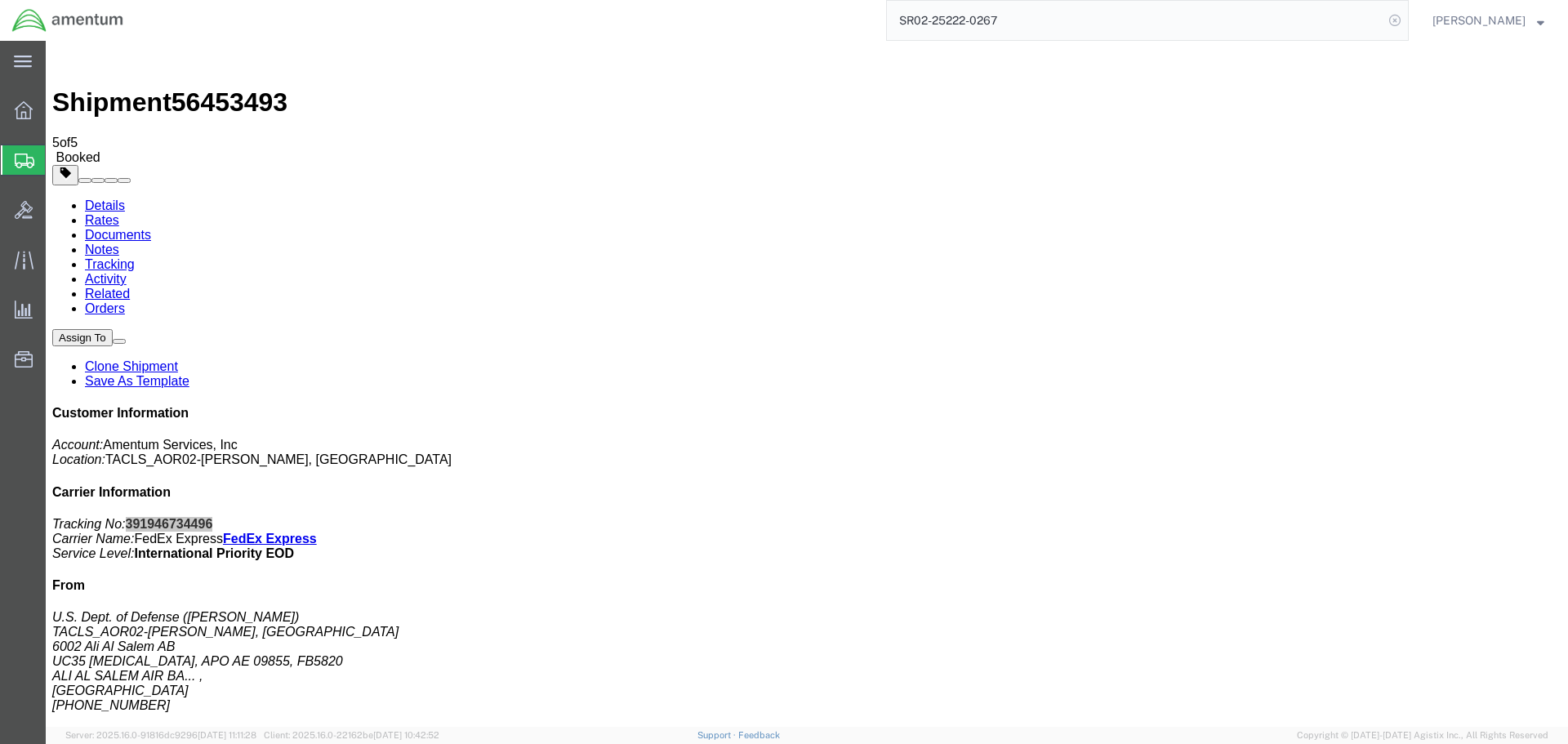
click at [1399, 19] on icon at bounding box center [1394, 20] width 23 height 23
click at [1398, 19] on icon at bounding box center [1394, 20] width 23 height 23
click at [1096, 28] on input "search" at bounding box center [1135, 20] width 497 height 39
paste input "SR02-25222-0268"
type input "SR02-25222-0268"
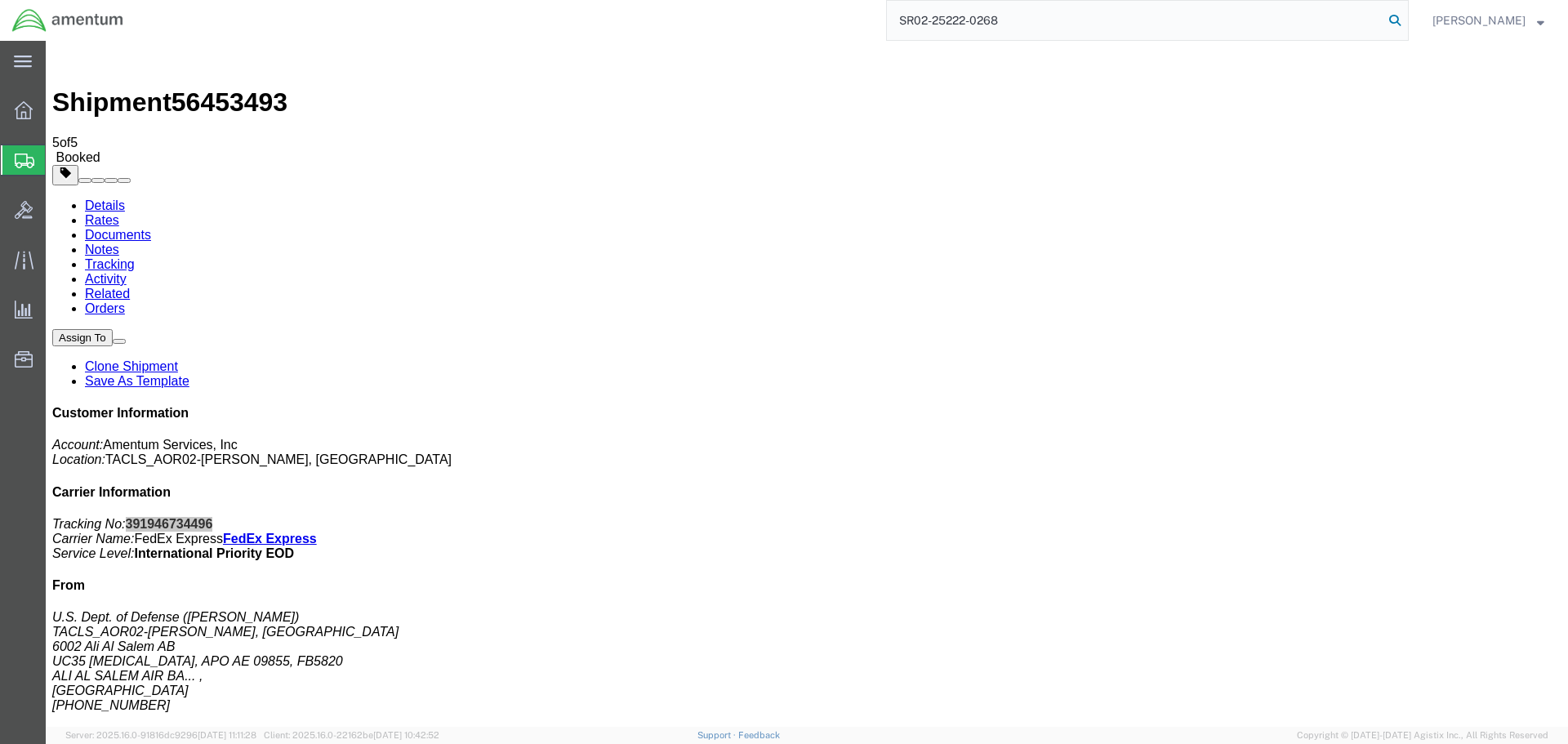
click at [1390, 20] on icon at bounding box center [1394, 20] width 23 height 23
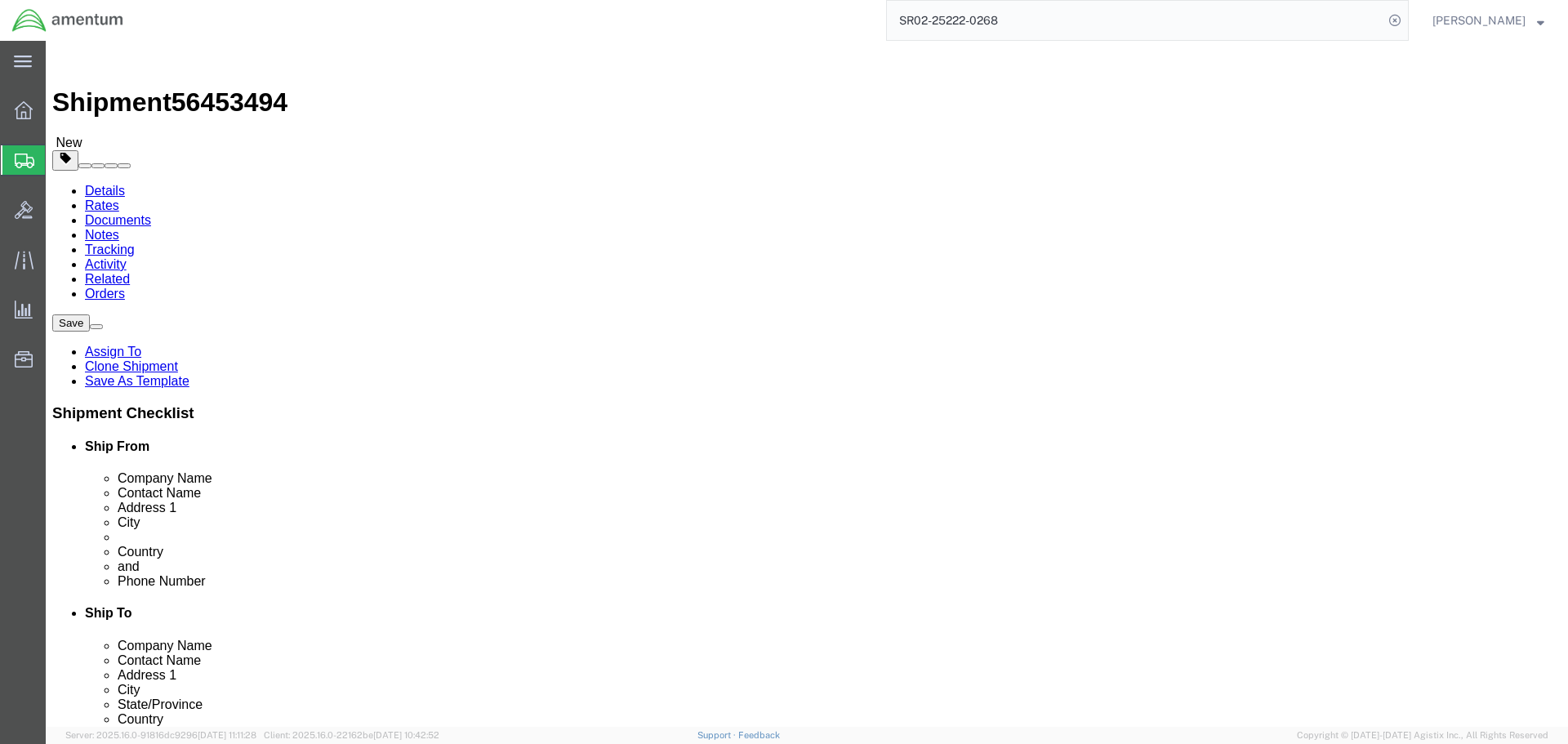
select select "42737"
click input "[PERSON_NAME]"
type input "R"
type input "[PERSON_NAME]"
click span
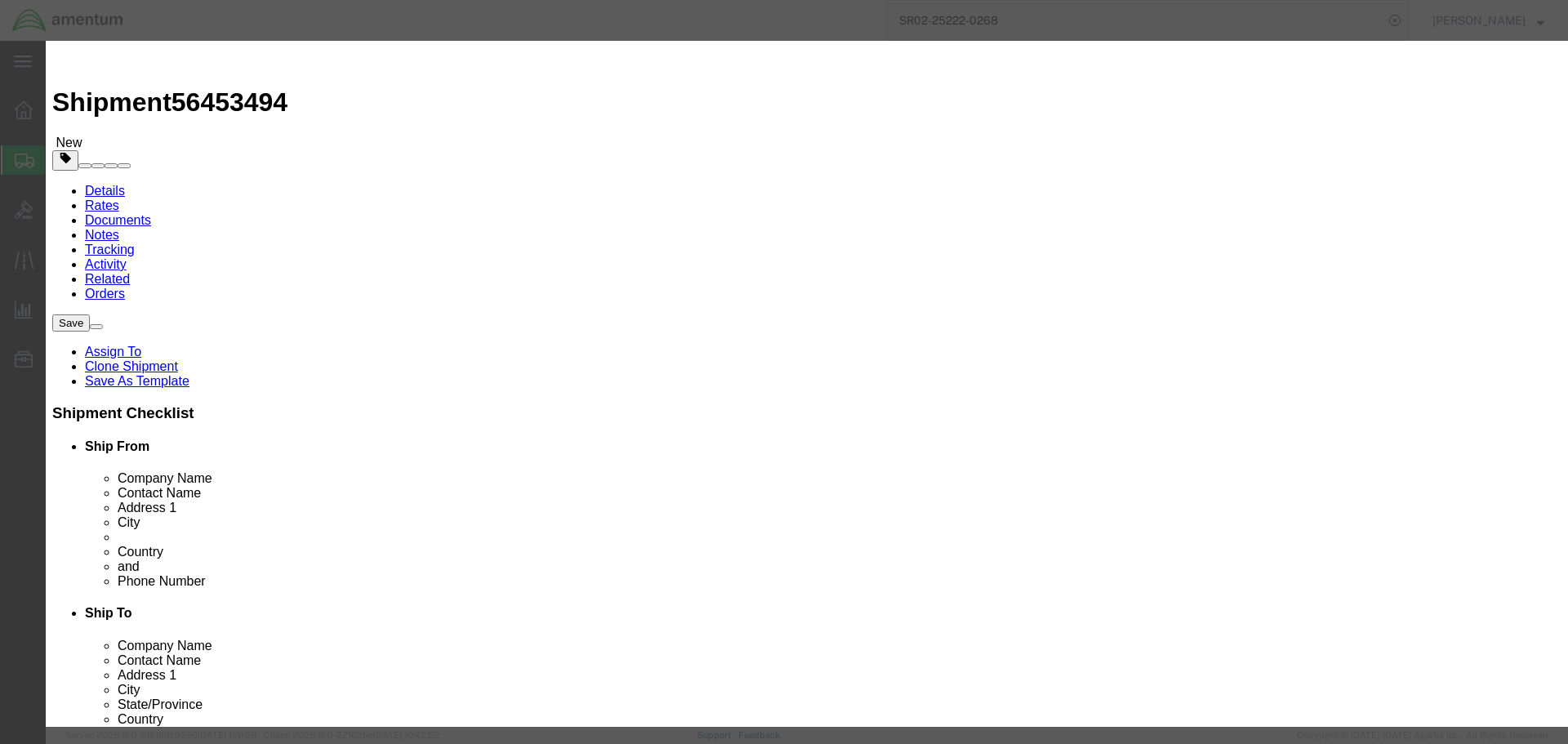
click link "P"
click button "Select"
select select "GA"
click button "Close"
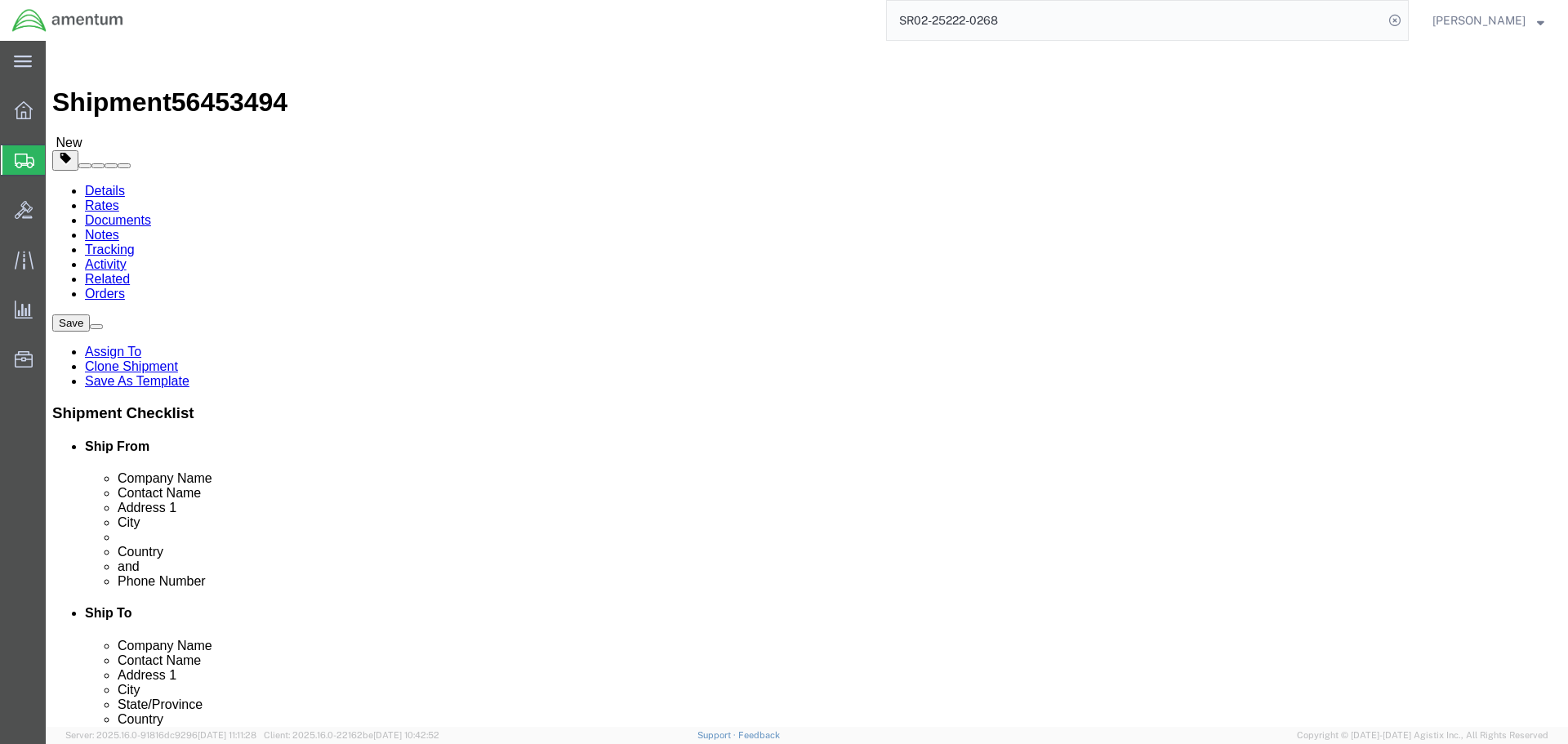
click button "Rate Shipment"
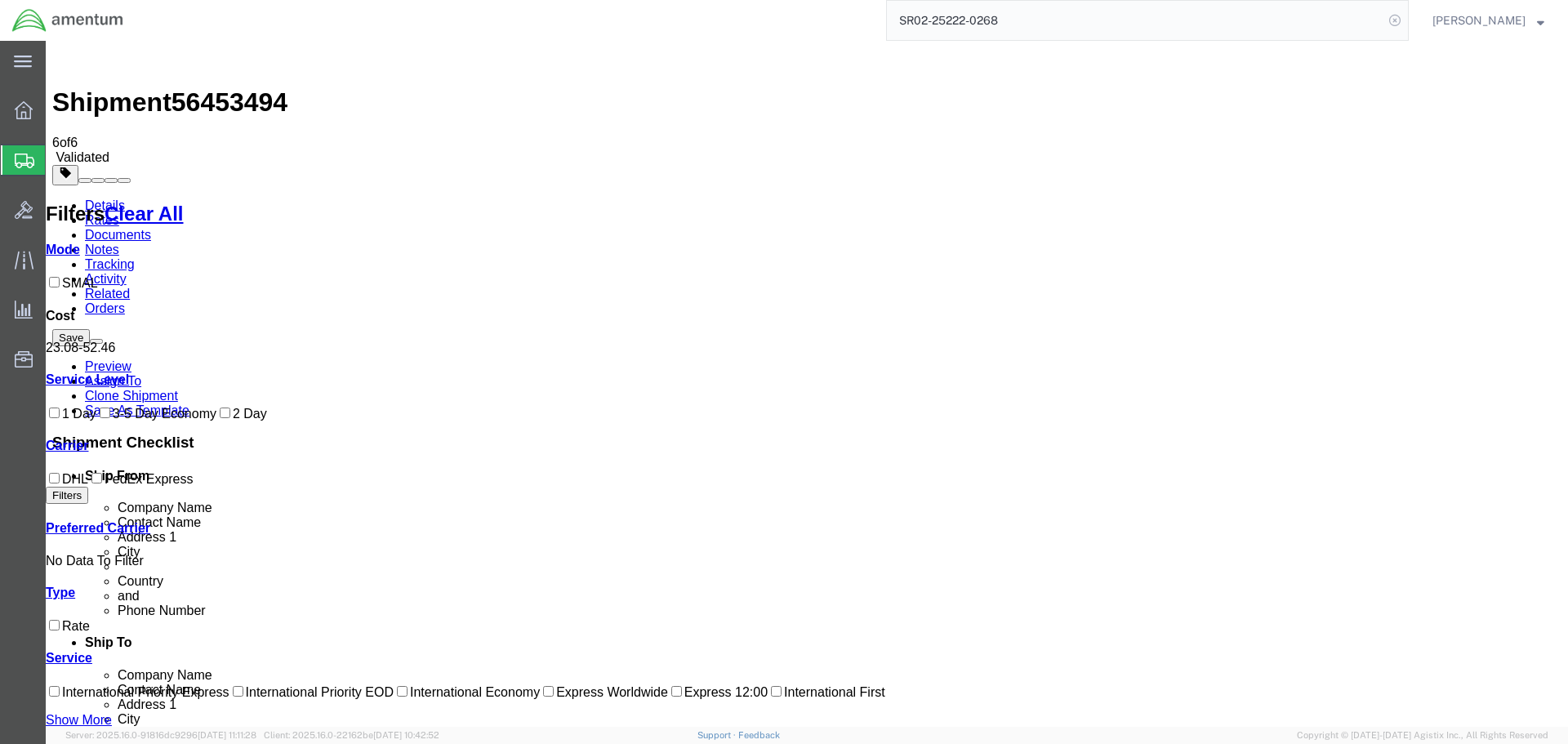
click at [1393, 18] on icon at bounding box center [1394, 20] width 23 height 23
click at [1394, 18] on icon at bounding box center [1394, 20] width 23 height 23
click at [1267, 21] on input "search" at bounding box center [1135, 20] width 497 height 39
paste input "SR02-25222-0268"
type input "SR02-25222-0268"
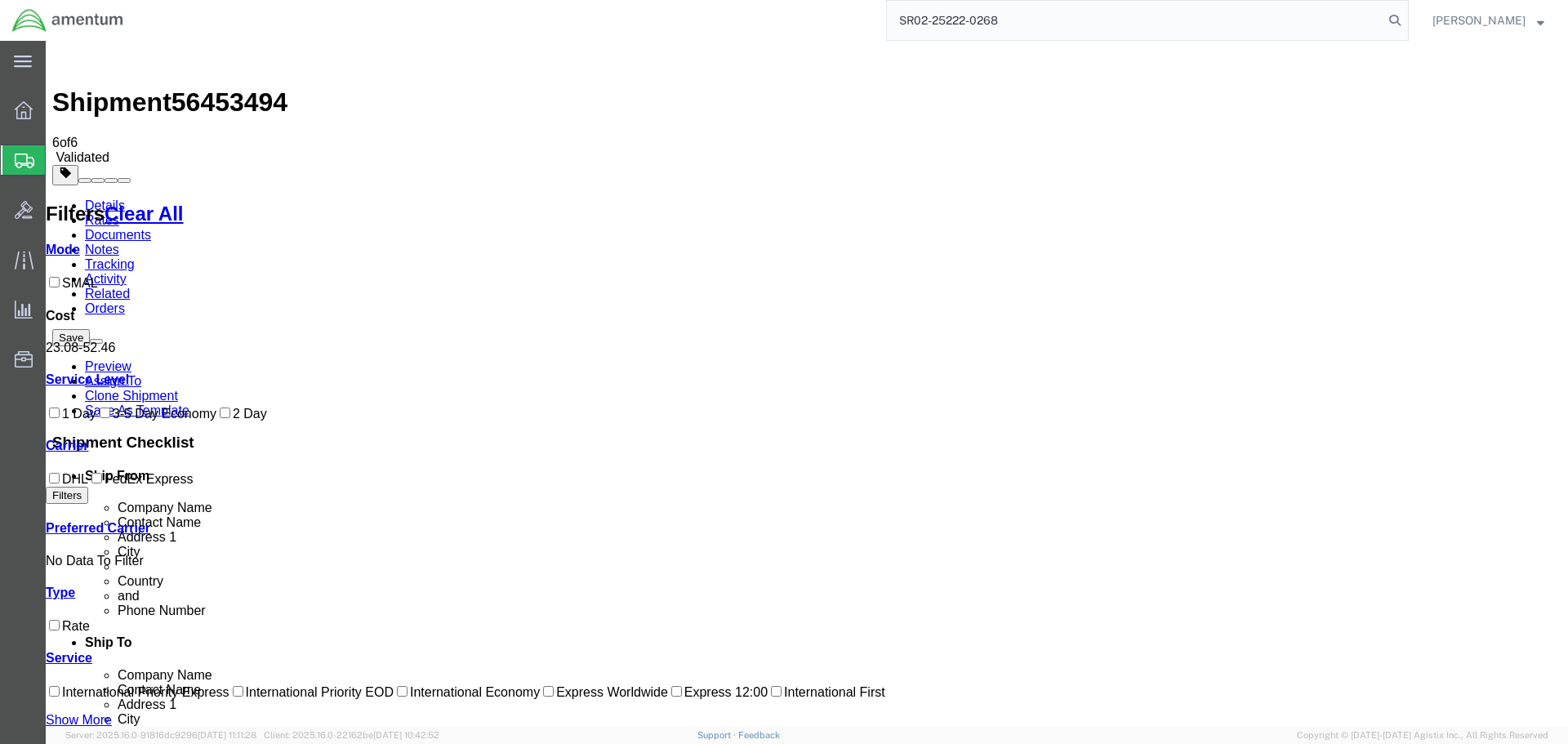
click at [1394, 20] on icon at bounding box center [1394, 20] width 23 height 23
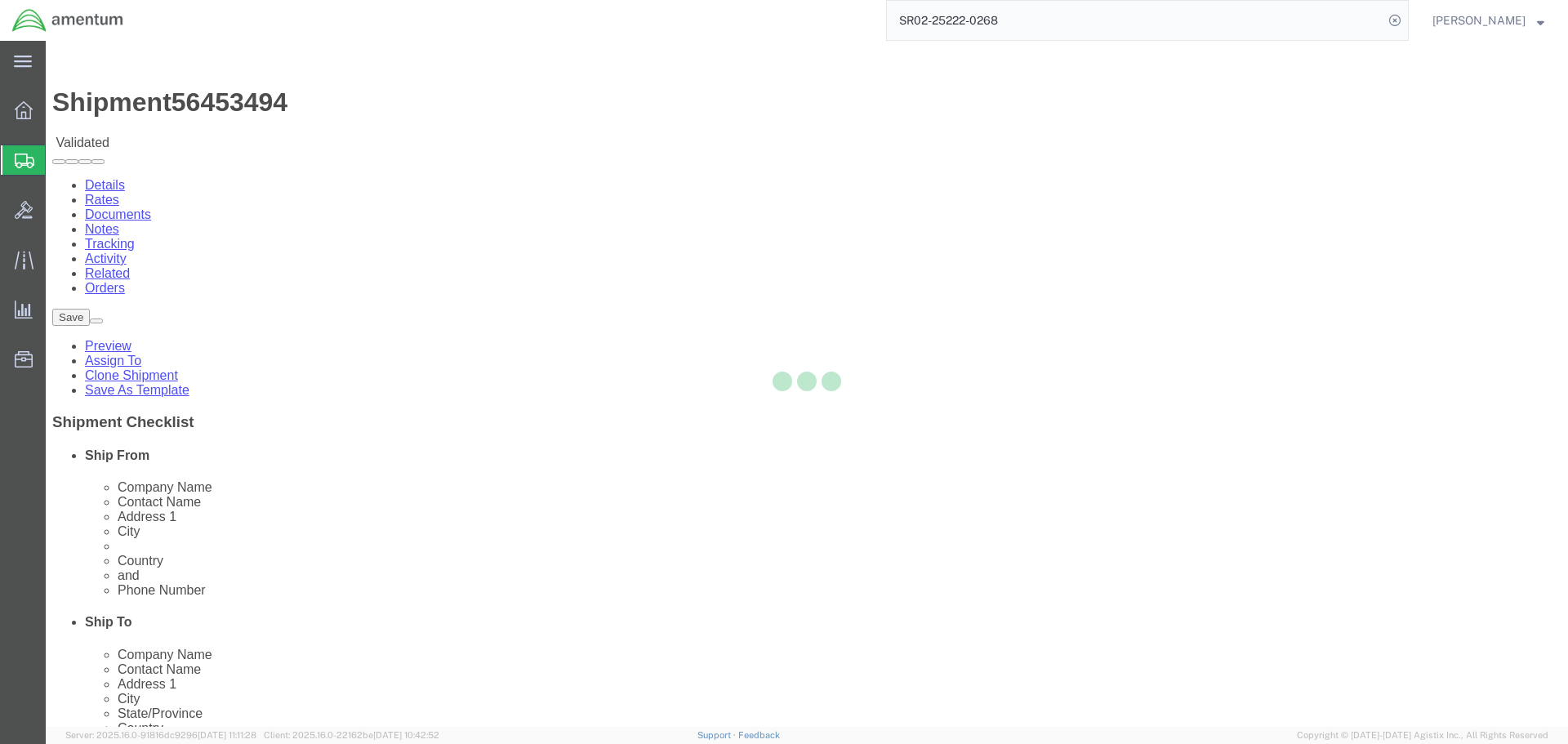
select select "42737"
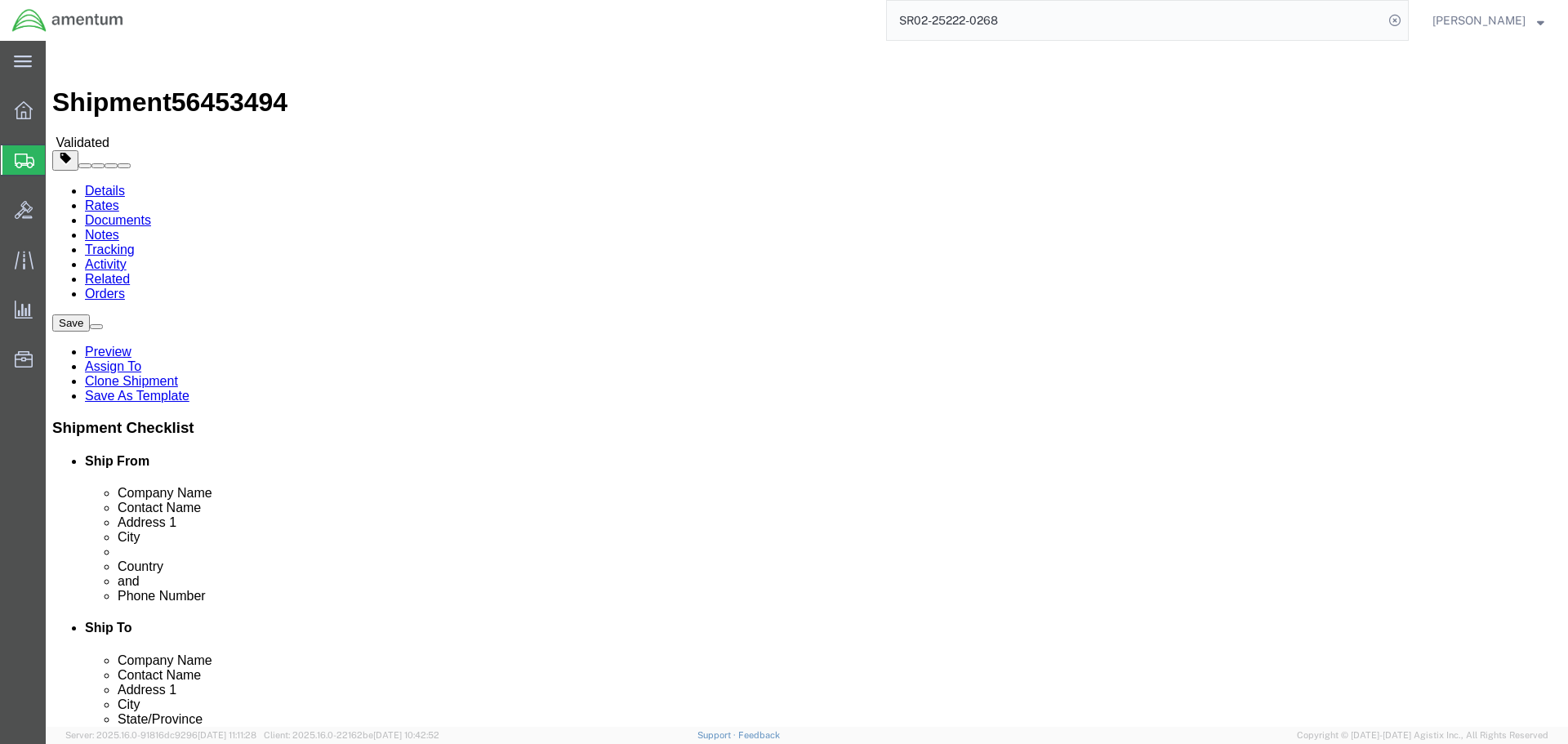
drag, startPoint x: 319, startPoint y: 337, endPoint x: 152, endPoint y: 336, distance: 167.0
click div "Contact Name [PERSON_NAME]"
type input "c"
type input "[PERSON_NAME]"
click span
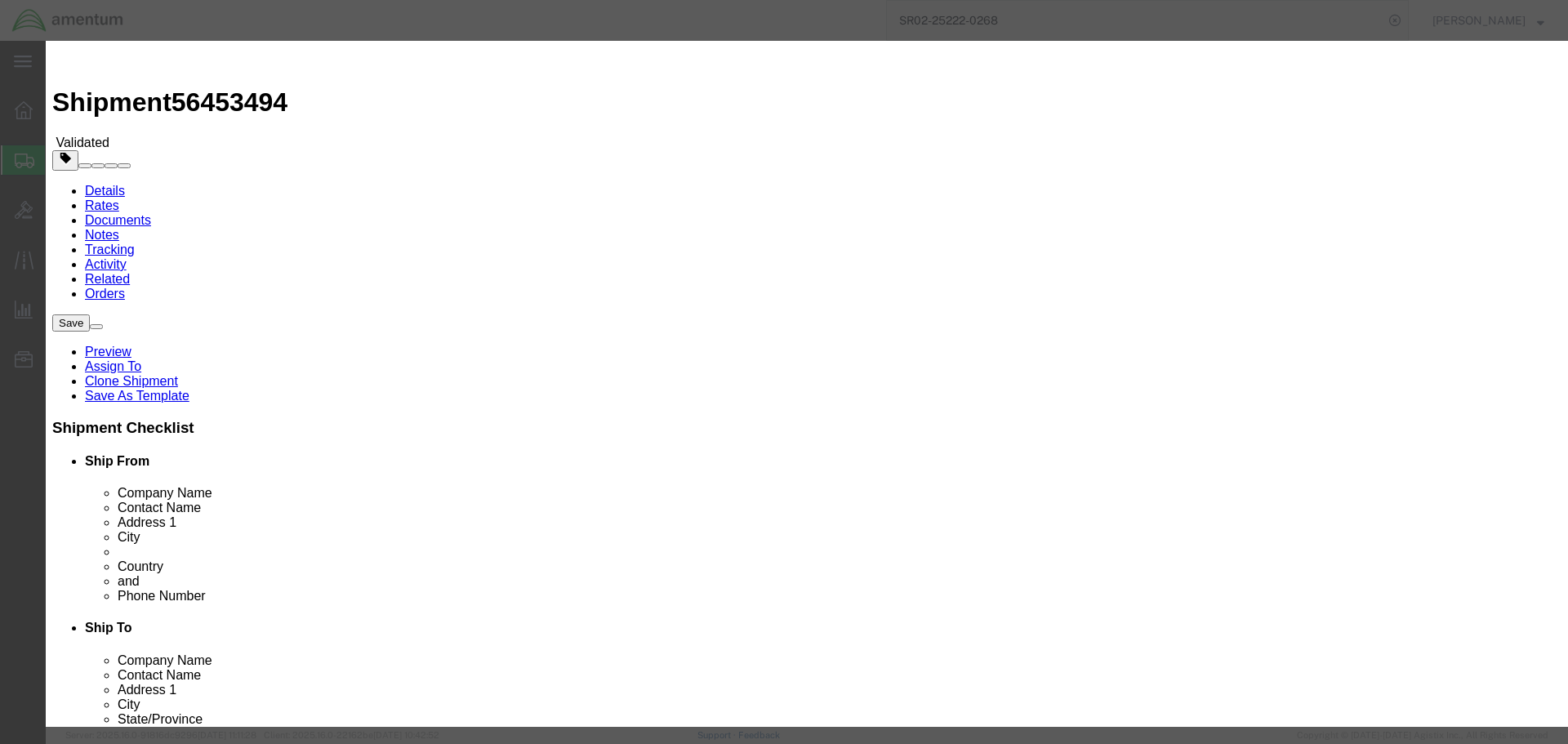
click link "P"
click button "Select"
select select "GA"
click button "Close"
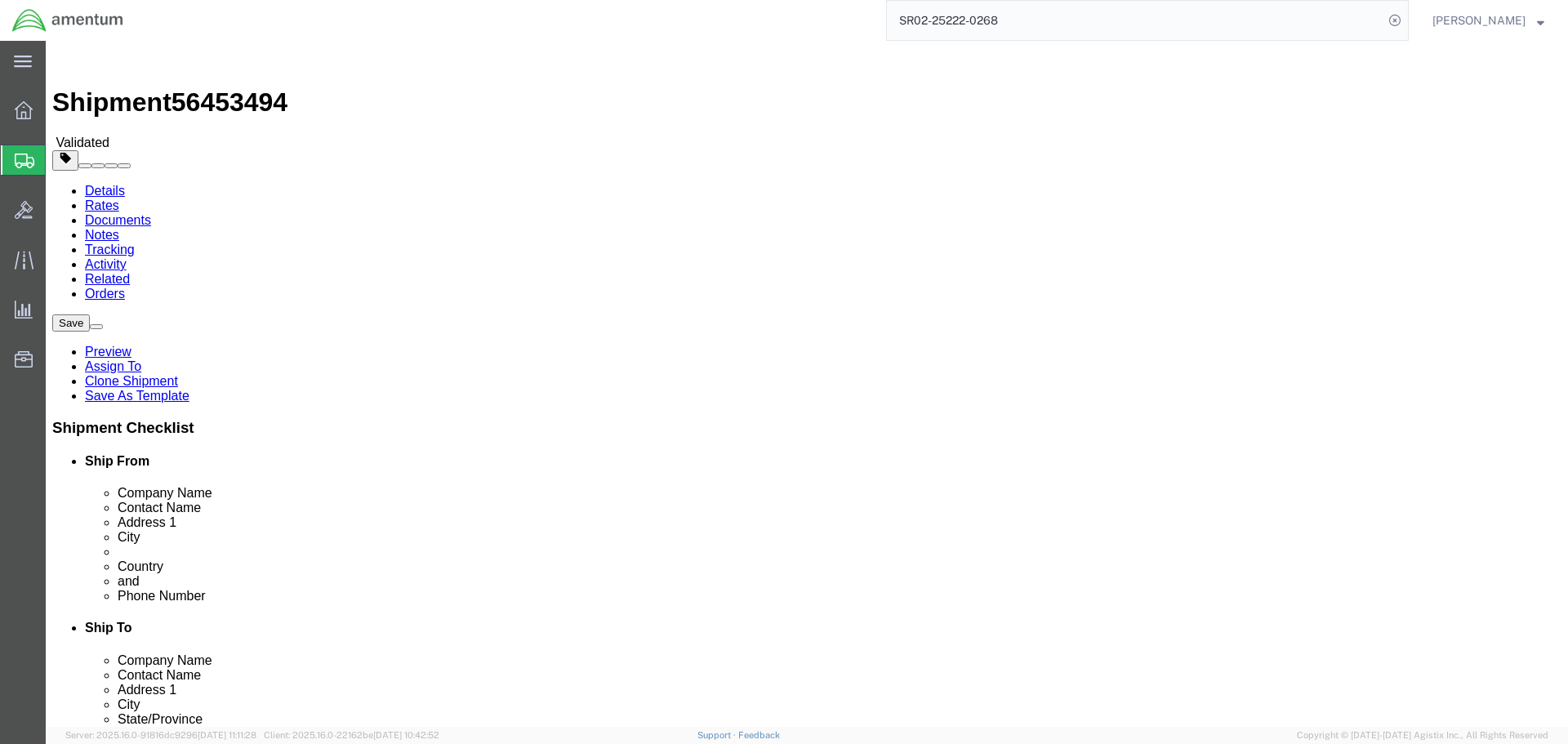
click button "Rate Shipment"
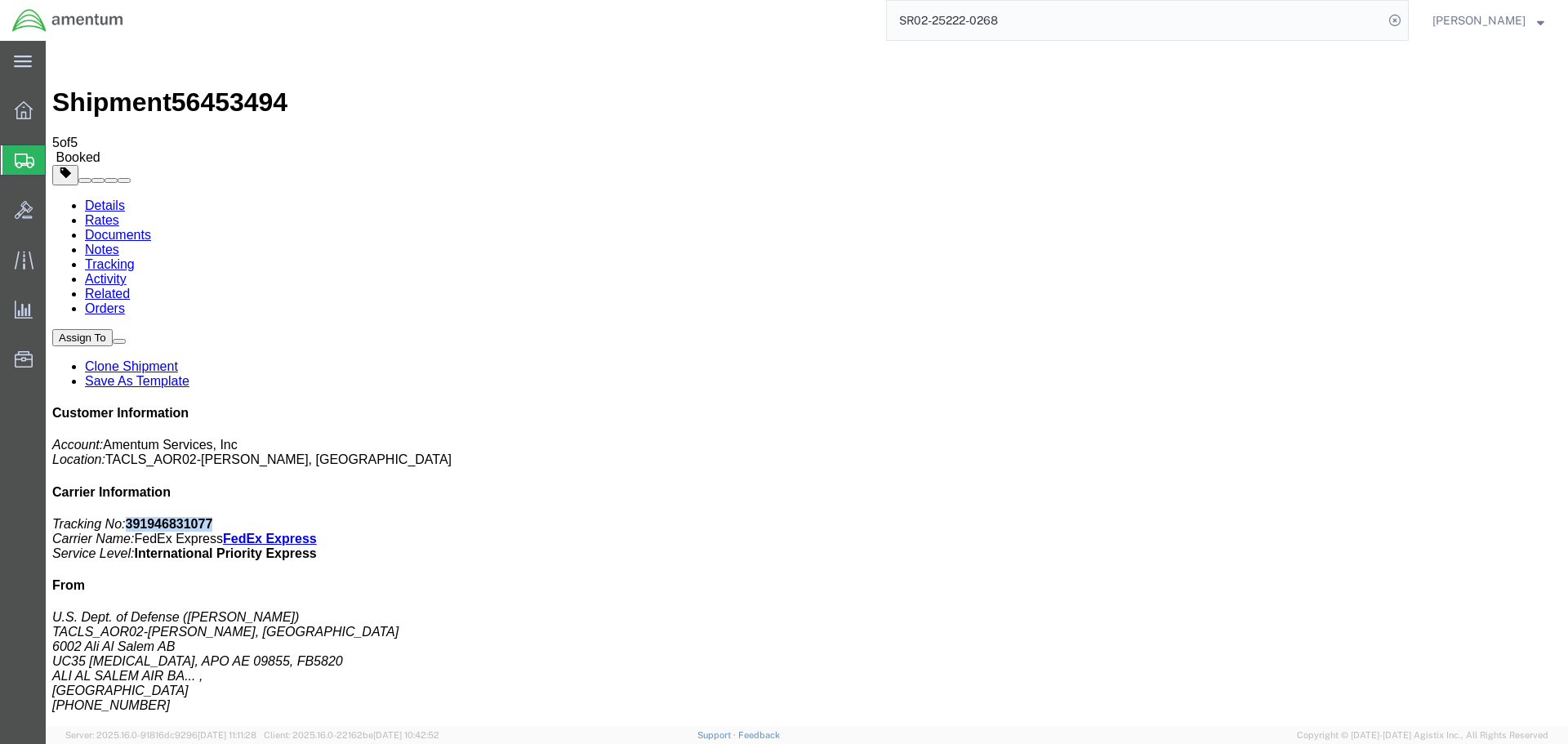
drag, startPoint x: 1429, startPoint y: 246, endPoint x: 1341, endPoint y: 254, distance: 88.4
click at [1341, 517] on p "Tracking No: 391946831077 Carrier Name: FedEx Express FedEx Express Service Lev…" at bounding box center [807, 539] width 1509 height 44
copy b "391946831077"
